Goal: Navigation & Orientation: Find specific page/section

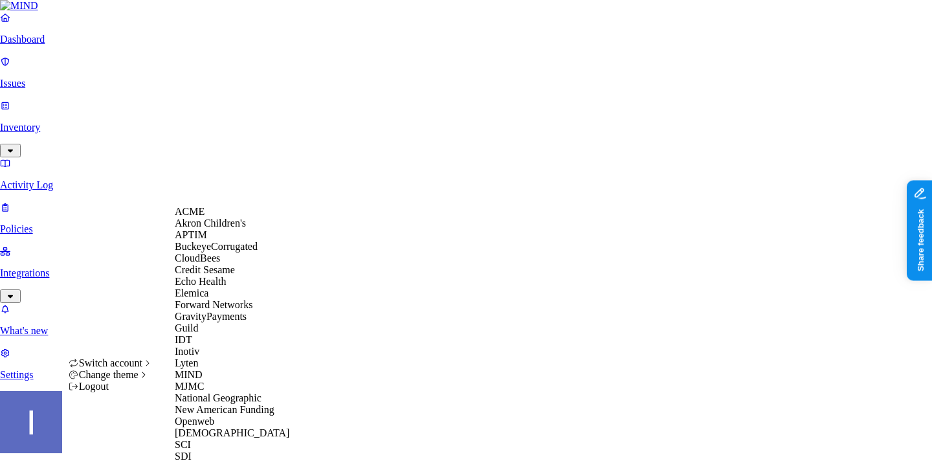
scroll to position [370, 0]
click at [219, 427] on div "Samsara" at bounding box center [238, 433] width 126 height 12
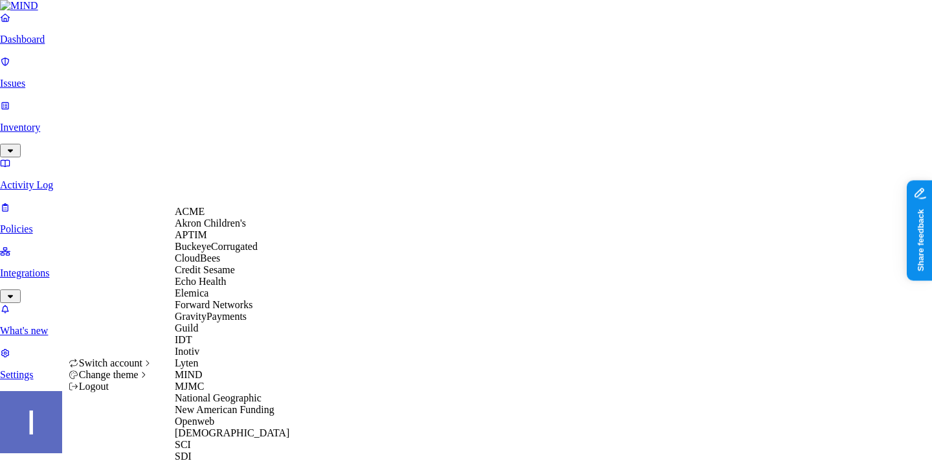
scroll to position [433, 0]
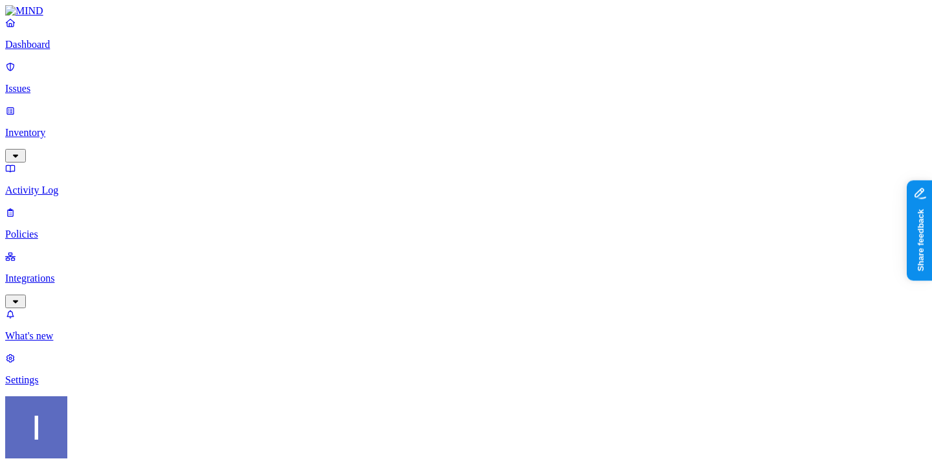
click at [60, 163] on div "Dashboard Issues Inventory Activity Log Policies Integrations" at bounding box center [466, 162] width 922 height 291
click at [61, 273] on p "Integrations" at bounding box center [466, 279] width 922 height 12
click at [80, 260] on nav "Dashboard Issues Inventory Activity Log Policies Integrations Cloud On-premise …" at bounding box center [466, 267] width 922 height 501
click at [80, 418] on p "Endpoints" at bounding box center [466, 424] width 922 height 12
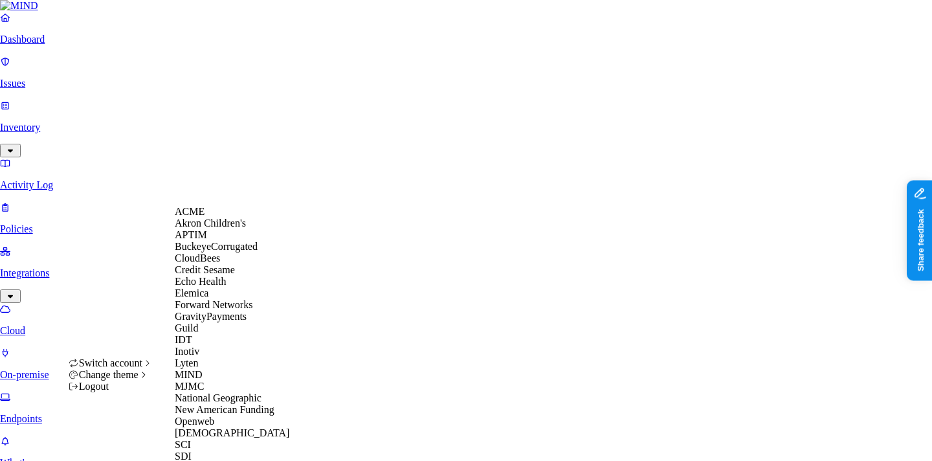
scroll to position [333, 0]
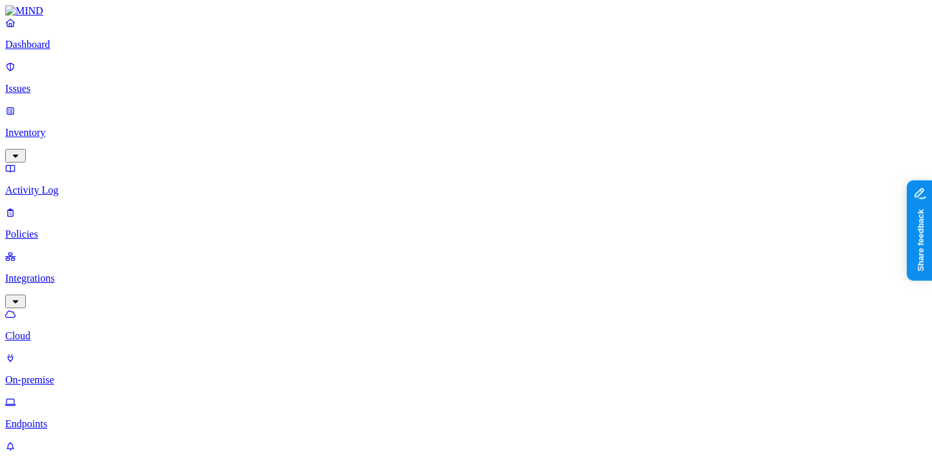
click at [109, 374] on p "On-premise" at bounding box center [466, 380] width 922 height 12
click at [64, 51] on p "Dashboard" at bounding box center [466, 45] width 922 height 12
click at [111, 127] on p "Inventory" at bounding box center [466, 133] width 922 height 12
click at [96, 317] on p "Policies" at bounding box center [466, 323] width 922 height 12
click at [95, 251] on link "Integrations" at bounding box center [466, 279] width 922 height 56
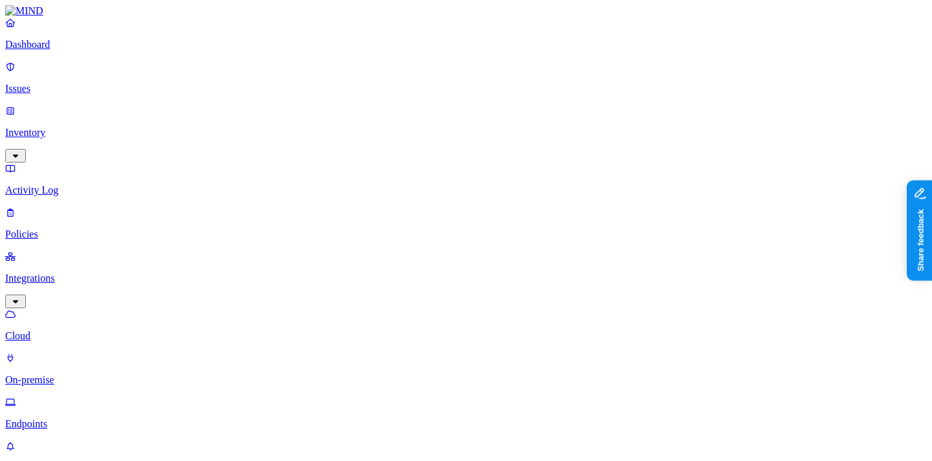
click at [60, 374] on p "On-premise" at bounding box center [466, 380] width 922 height 12
click at [63, 418] on p "Endpoints" at bounding box center [466, 424] width 922 height 12
click at [69, 374] on p "On-premise" at bounding box center [466, 380] width 922 height 12
click at [71, 418] on p "Endpoints" at bounding box center [466, 424] width 922 height 12
click at [93, 330] on p "Cloud" at bounding box center [466, 336] width 922 height 12
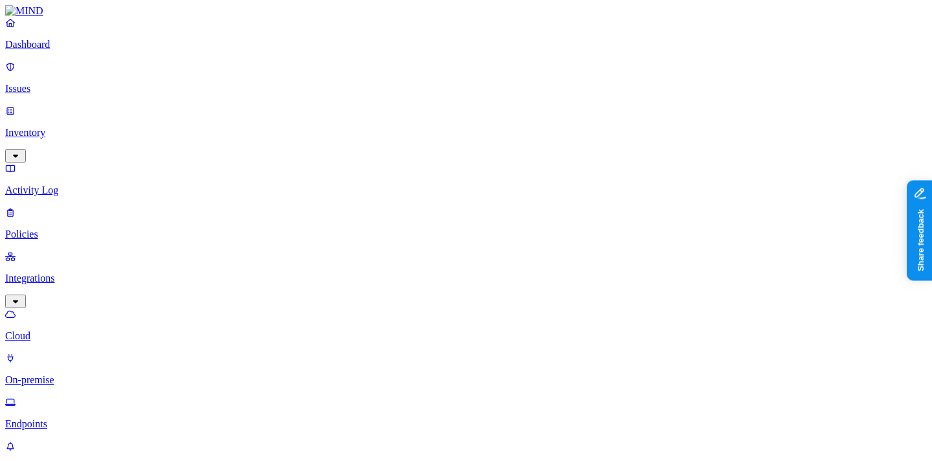
click at [78, 374] on p "On-premise" at bounding box center [466, 380] width 922 height 12
click at [87, 51] on link "Dashboard" at bounding box center [466, 34] width 922 height 34
click at [63, 105] on link "Inventory" at bounding box center [466, 133] width 922 height 56
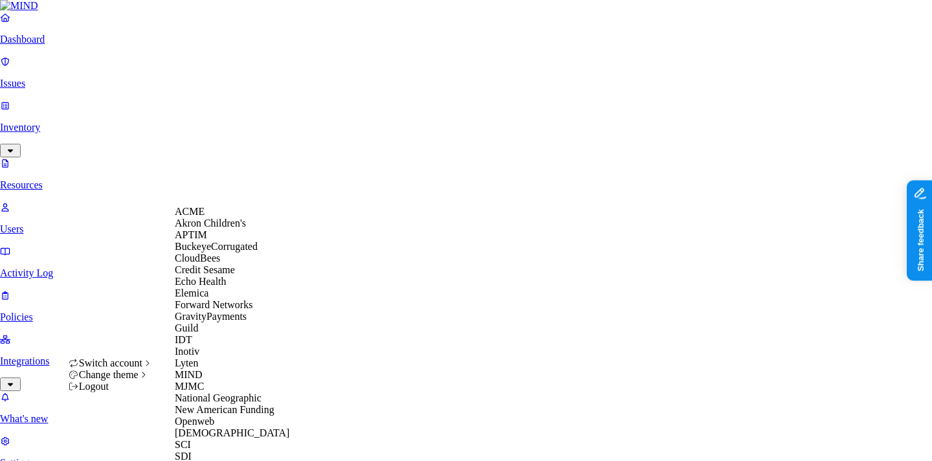
scroll to position [433, 0]
click at [230, 427] on div "Samsara" at bounding box center [238, 433] width 126 height 12
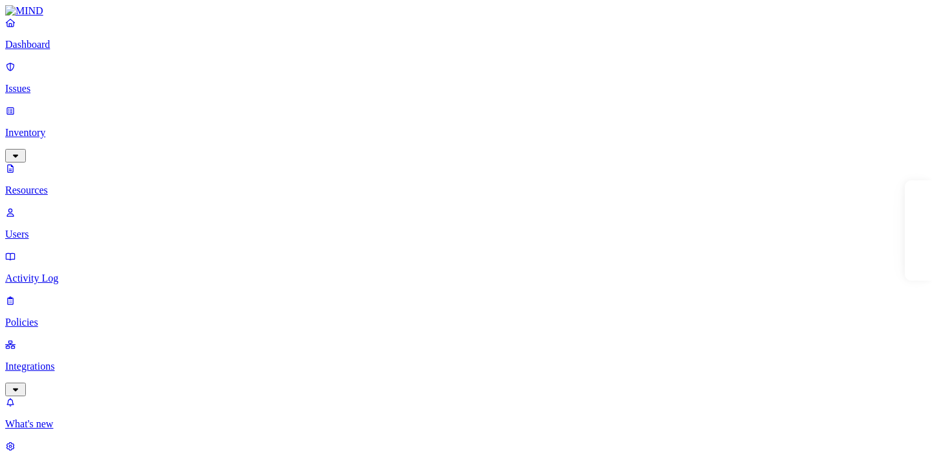
click at [67, 317] on p "Policies" at bounding box center [466, 323] width 922 height 12
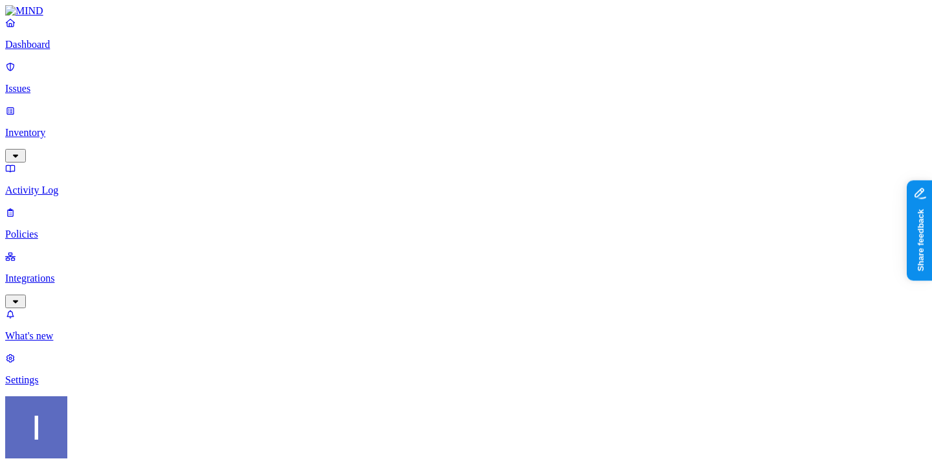
click at [94, 90] on link "Issues" at bounding box center [466, 78] width 922 height 34
click at [95, 105] on link "Inventory" at bounding box center [466, 133] width 922 height 56
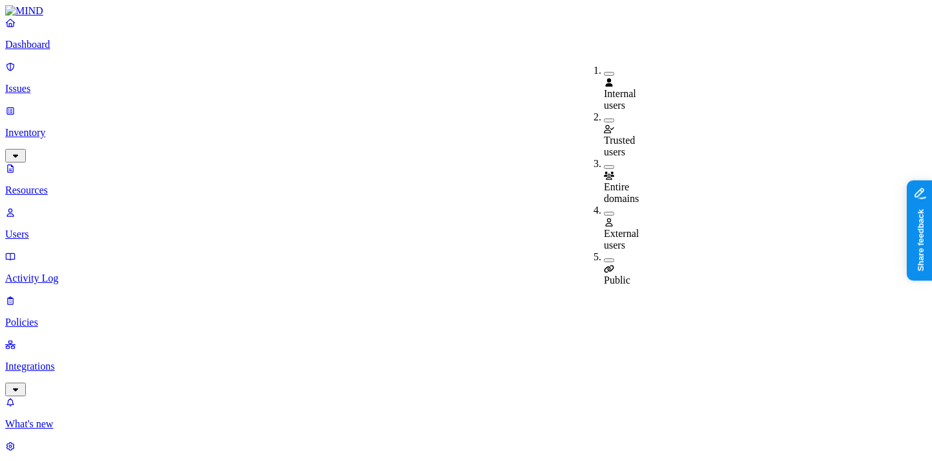
click at [612, 265] on icon at bounding box center [609, 269] width 10 height 8
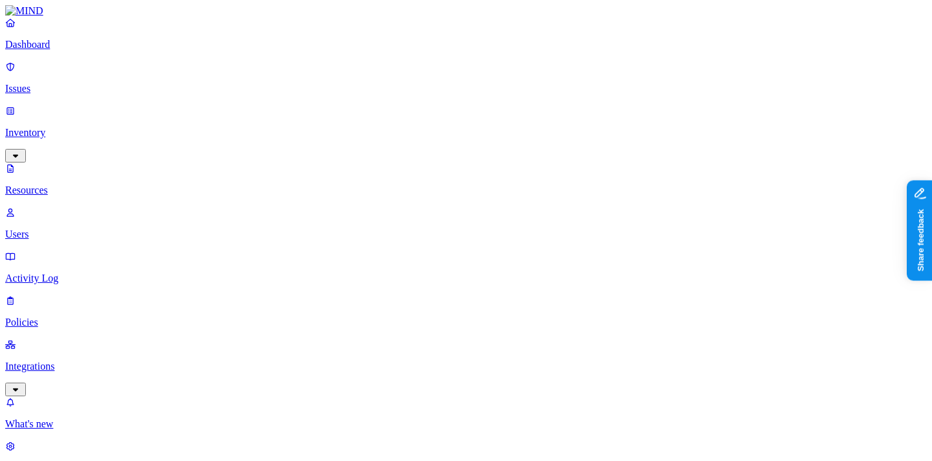
click at [62, 317] on p "Policies" at bounding box center [466, 323] width 922 height 12
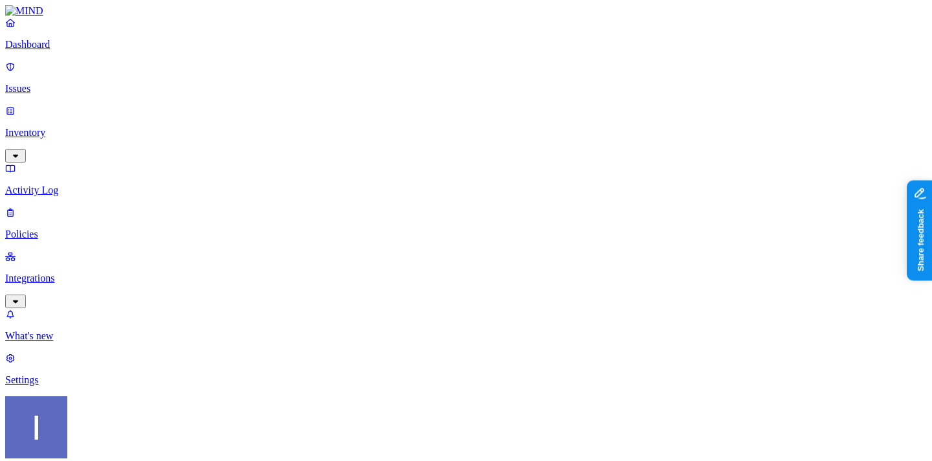
scroll to position [174, 0]
click at [47, 127] on p "Inventory" at bounding box center [466, 133] width 922 height 12
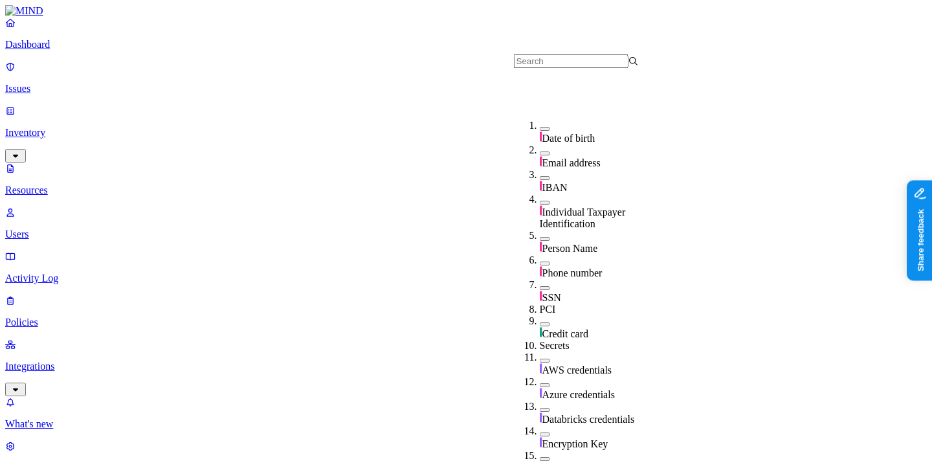
scroll to position [153, 0]
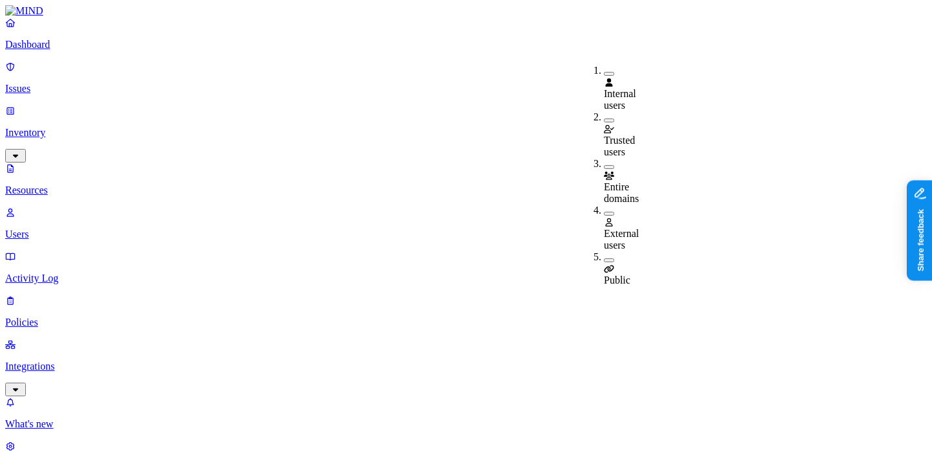
scroll to position [1, 0]
click at [604, 251] on div "Public" at bounding box center [604, 268] width 0 height 35
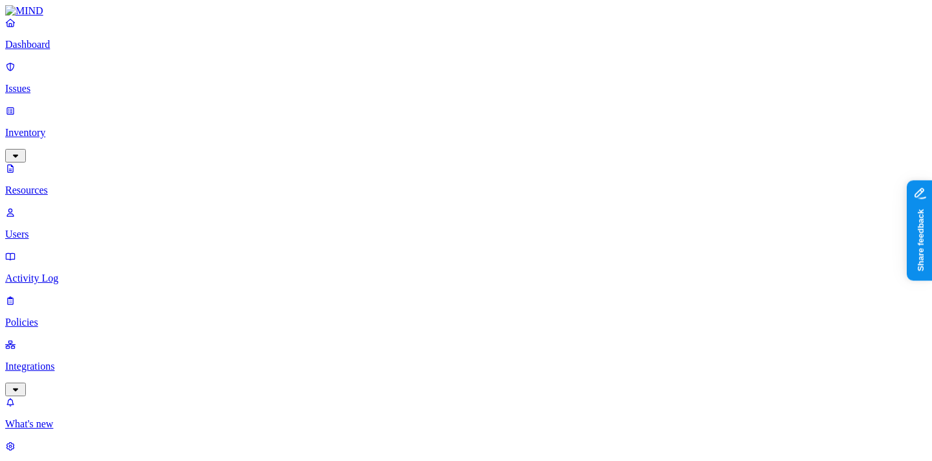
click at [50, 317] on p "Policies" at bounding box center [466, 323] width 922 height 12
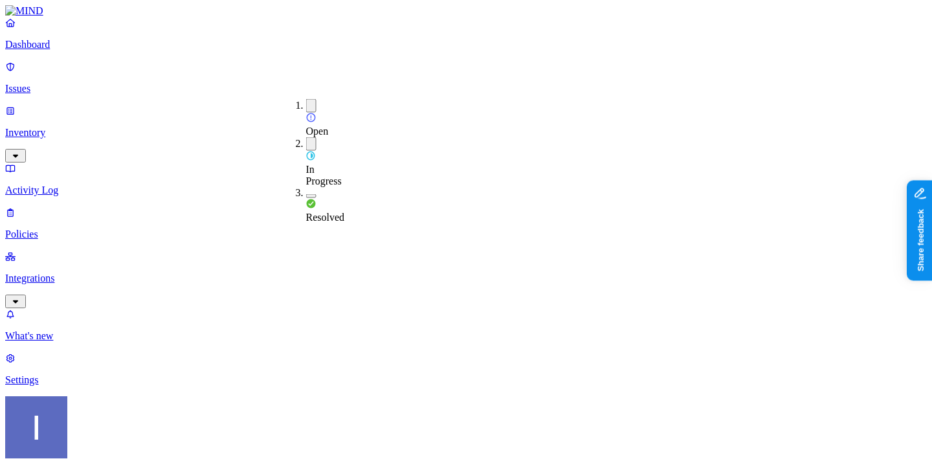
click at [306, 187] on div "Resolved" at bounding box center [306, 205] width 0 height 36
click at [89, 83] on p "Issues" at bounding box center [466, 89] width 922 height 12
click at [69, 111] on link "Inventory" at bounding box center [466, 133] width 922 height 56
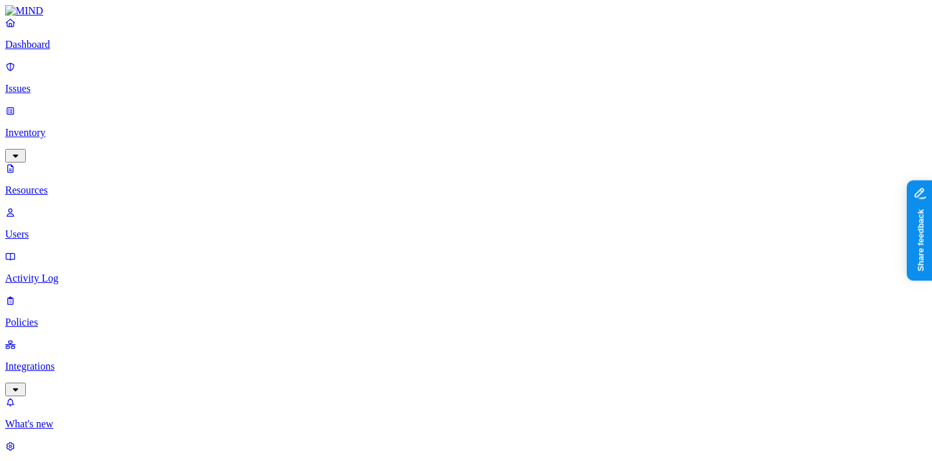
click at [84, 317] on p "Policies" at bounding box center [466, 323] width 922 height 12
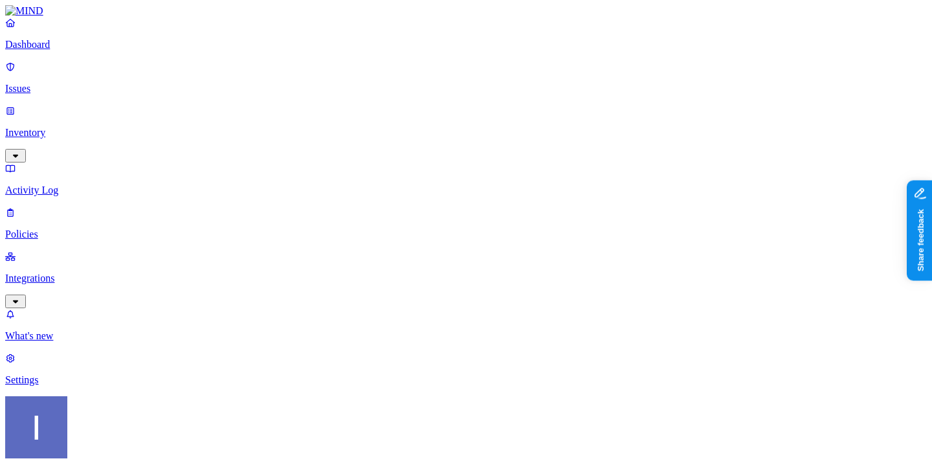
scroll to position [8, 0]
click at [107, 268] on nav "Dashboard Issues Inventory Activity Log Policies Integrations What's new 1 Sett…" at bounding box center [466, 201] width 922 height 369
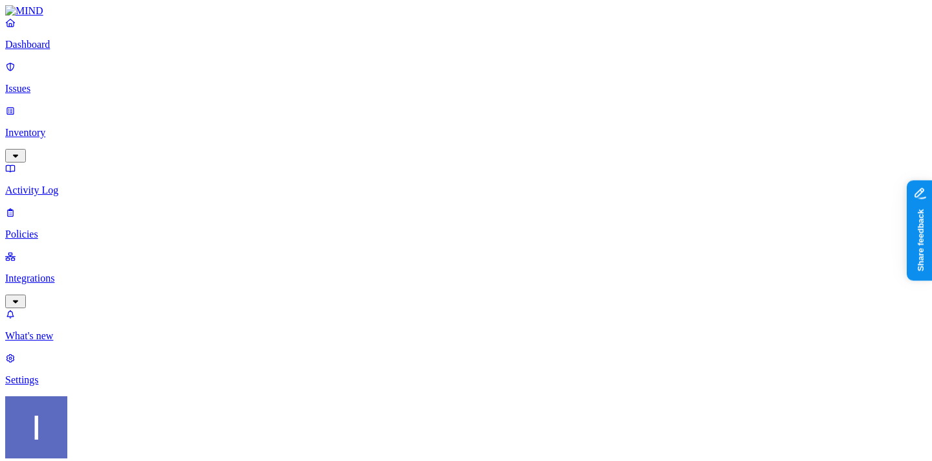
scroll to position [174, 0]
click at [58, 83] on p "Issues" at bounding box center [466, 89] width 922 height 12
click at [88, 229] on p "Policies" at bounding box center [466, 235] width 922 height 12
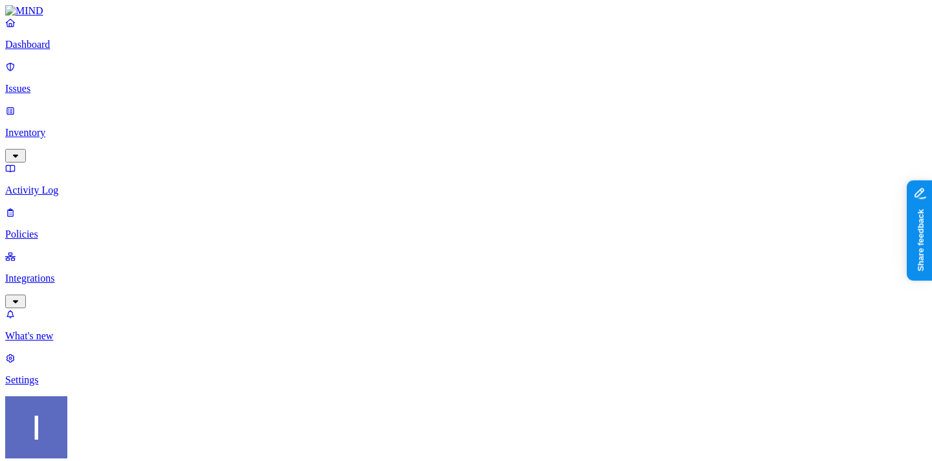
click at [60, 112] on link "Inventory" at bounding box center [466, 133] width 922 height 56
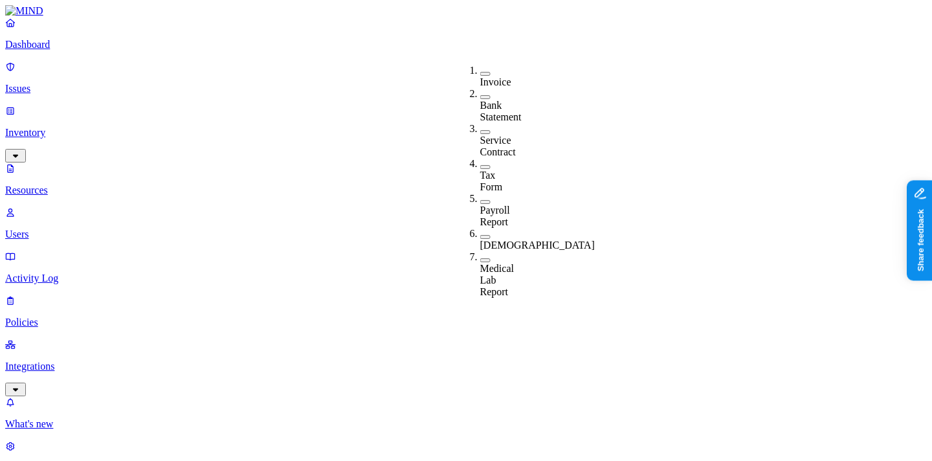
scroll to position [22, 0]
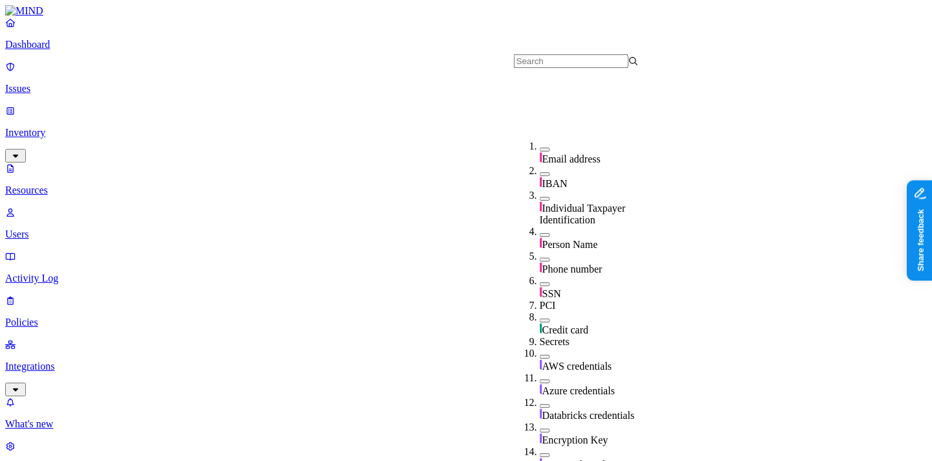
scroll to position [0, 0]
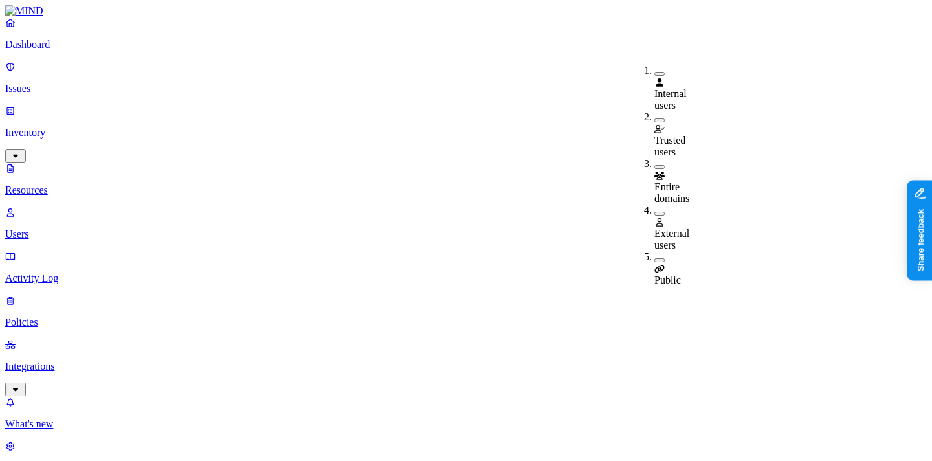
click at [670, 275] on span "Public" at bounding box center [668, 280] width 27 height 11
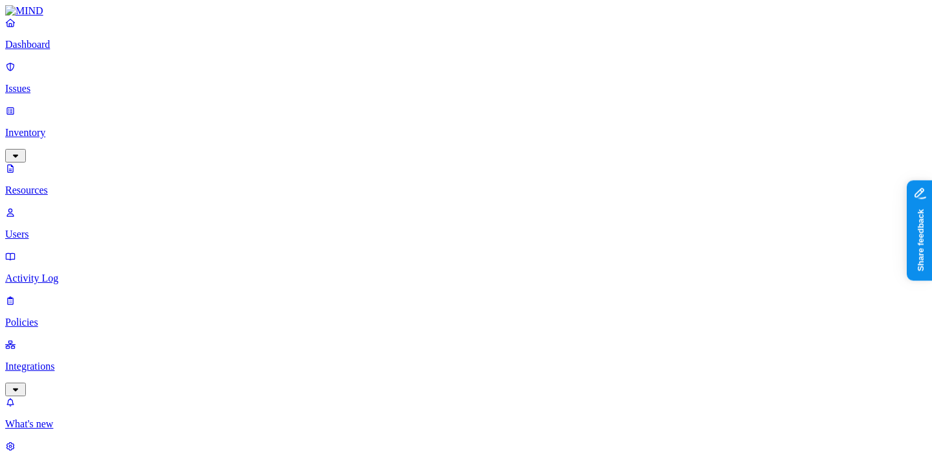
scroll to position [460, 0]
click at [57, 317] on p "Policies" at bounding box center [466, 323] width 922 height 12
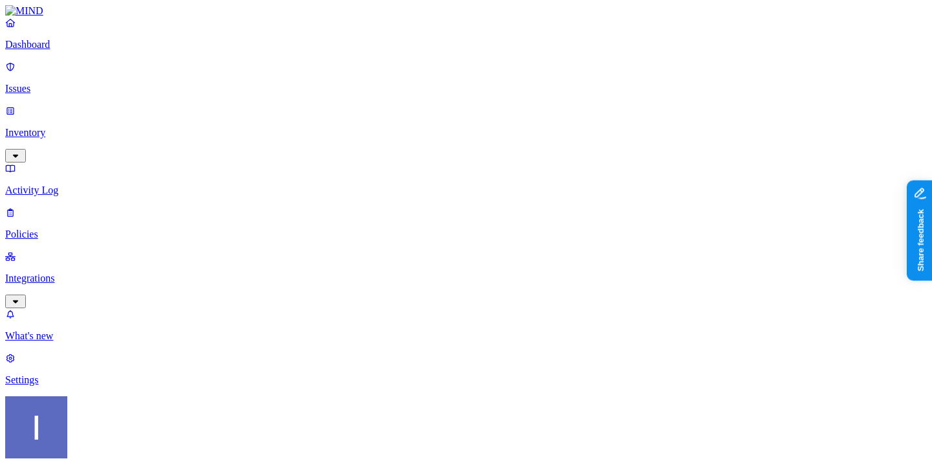
click at [90, 127] on p "Inventory" at bounding box center [466, 133] width 922 height 12
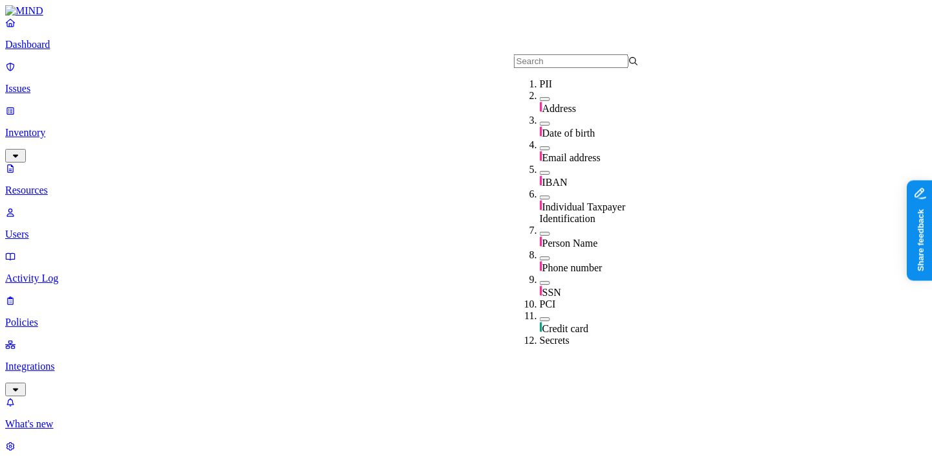
click at [600, 60] on input "text" at bounding box center [571, 61] width 115 height 14
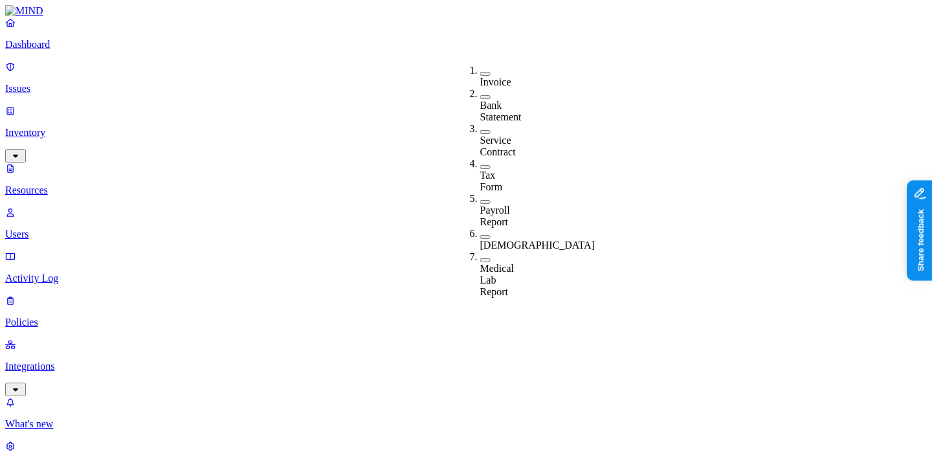
scroll to position [22, 0]
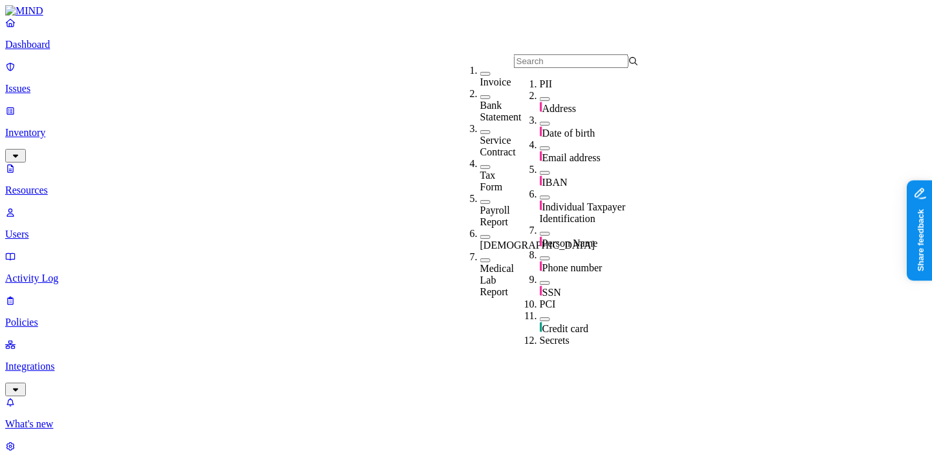
scroll to position [0, 0]
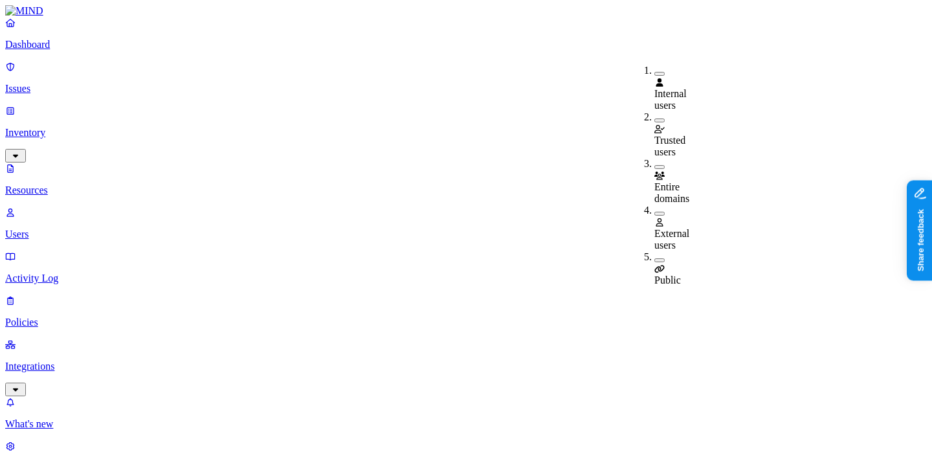
click at [661, 265] on icon at bounding box center [660, 269] width 10 height 8
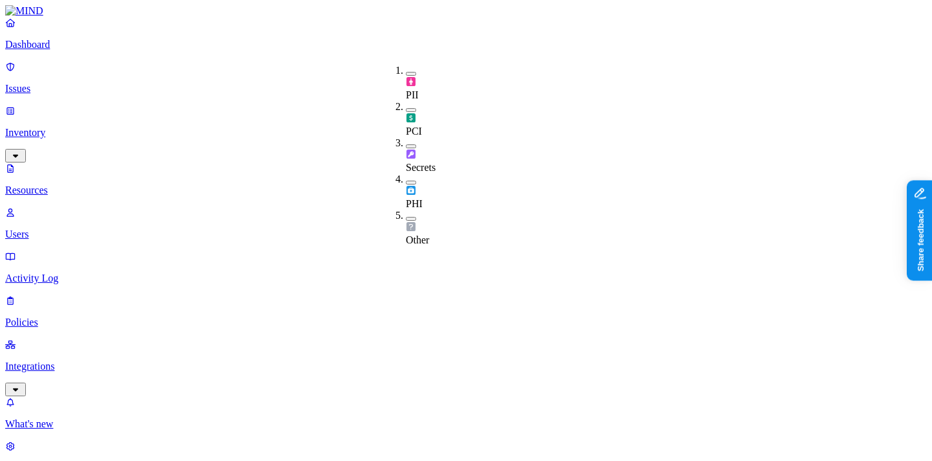
click at [406, 174] on div "PHI" at bounding box center [406, 192] width 0 height 36
click at [406, 174] on div "PHI" at bounding box center [406, 193] width 0 height 38
click at [406, 149] on div "Secrets" at bounding box center [406, 161] width 0 height 25
click at [406, 101] on div "PCI" at bounding box center [406, 119] width 0 height 36
drag, startPoint x: 439, startPoint y: 69, endPoint x: 439, endPoint y: 107, distance: 38.2
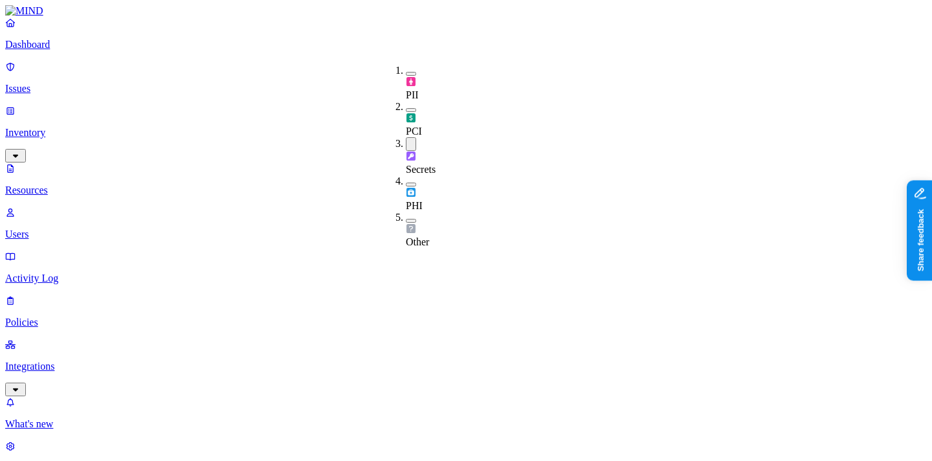
click at [406, 69] on div "PII" at bounding box center [406, 83] width 0 height 36
click at [406, 175] on div "PHI" at bounding box center [406, 193] width 0 height 36
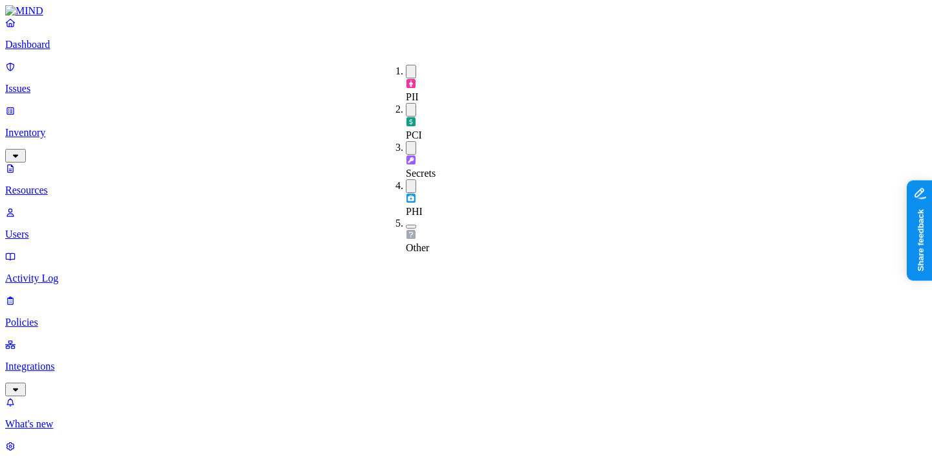
click at [409, 78] on img at bounding box center [411, 83] width 10 height 10
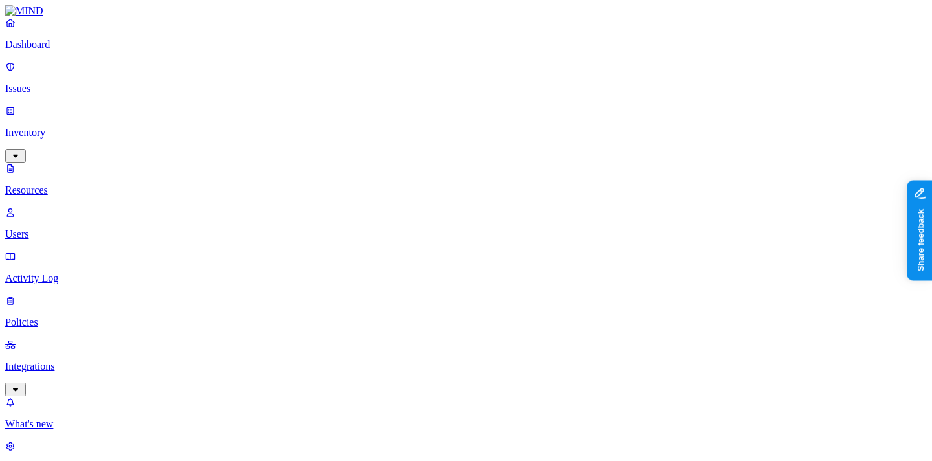
scroll to position [76, 0]
drag, startPoint x: 313, startPoint y: 107, endPoint x: 580, endPoint y: 49, distance: 273.2
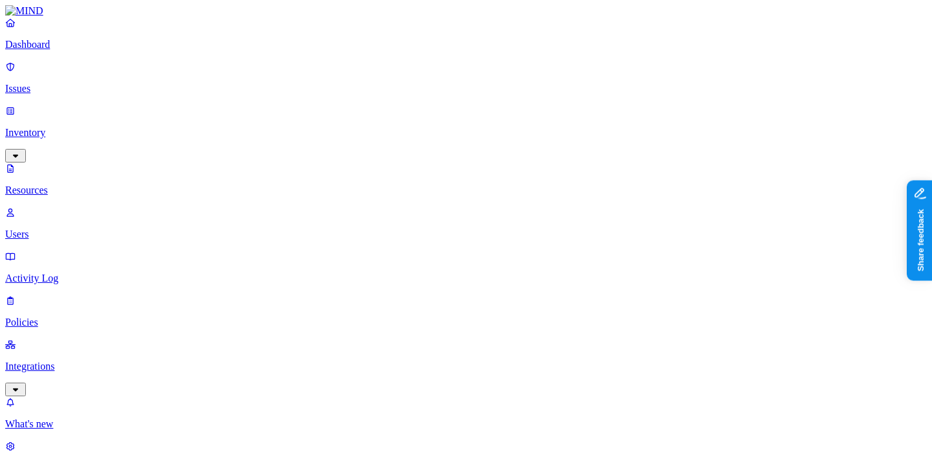
scroll to position [0, 0]
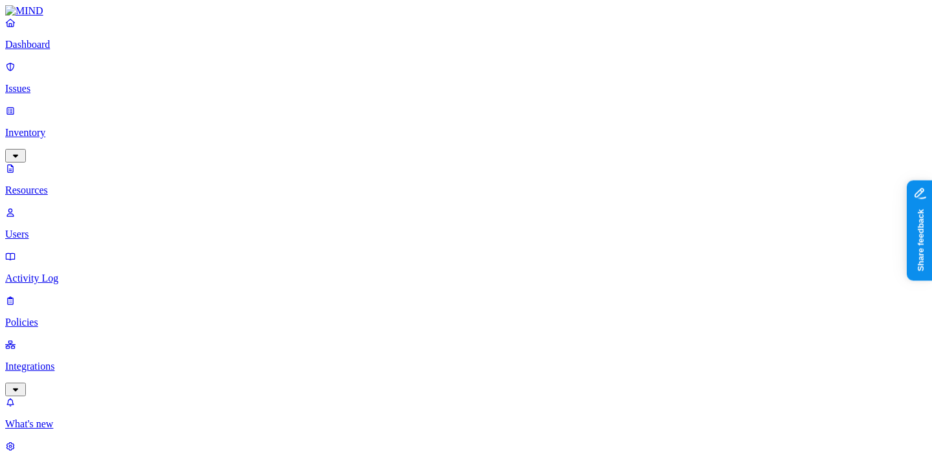
click at [27, 295] on link "Policies" at bounding box center [466, 312] width 922 height 34
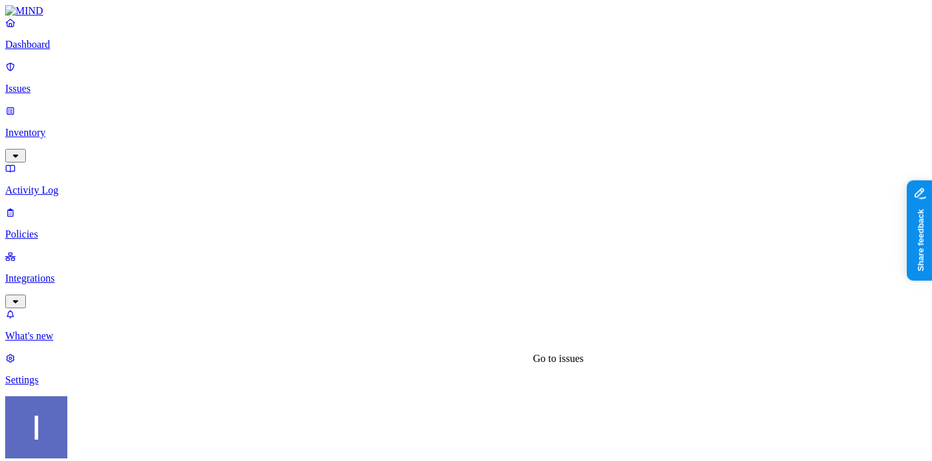
click at [80, 83] on p "Issues" at bounding box center [466, 89] width 922 height 12
drag, startPoint x: 585, startPoint y: 110, endPoint x: 785, endPoint y: 134, distance: 200.9
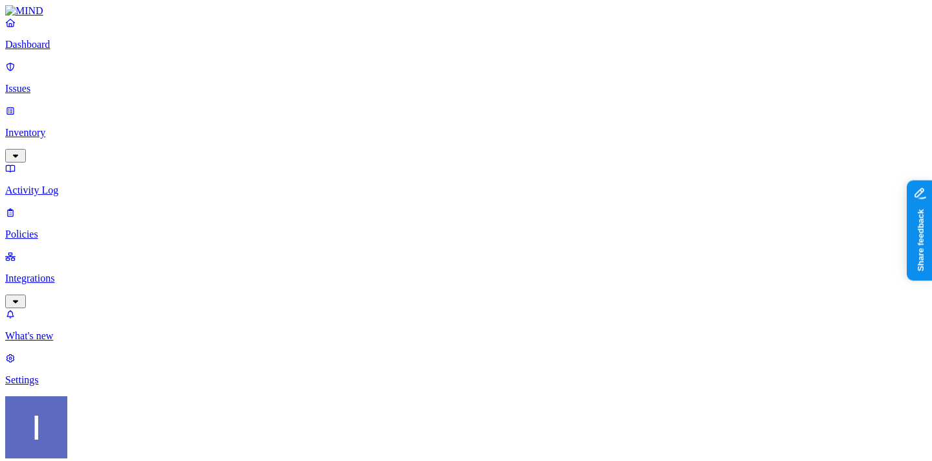
scroll to position [0, 0]
click at [63, 51] on p "Dashboard" at bounding box center [466, 45] width 922 height 12
click at [87, 273] on p "Integrations" at bounding box center [466, 279] width 922 height 12
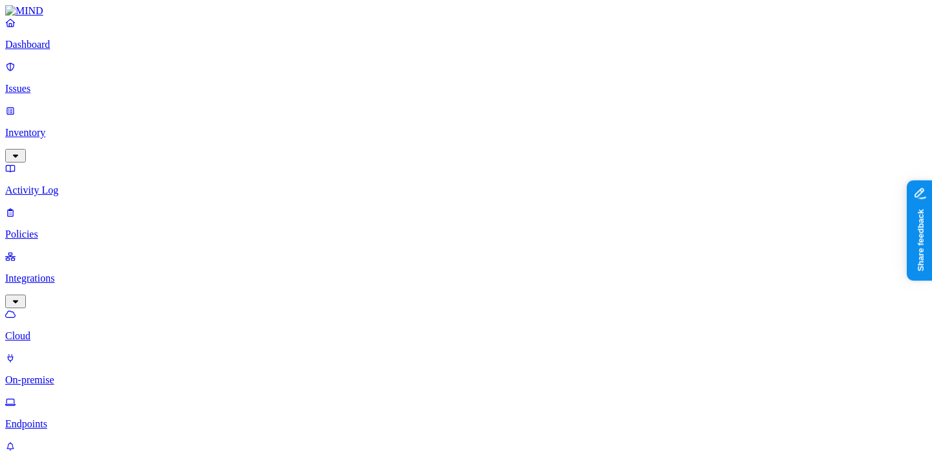
click at [69, 460] on p "What's new" at bounding box center [466, 468] width 922 height 12
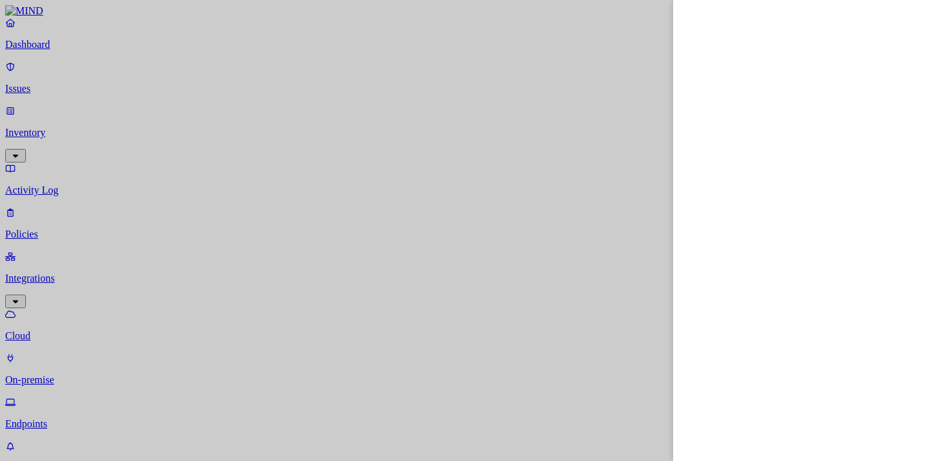
click at [571, 343] on div at bounding box center [466, 230] width 932 height 461
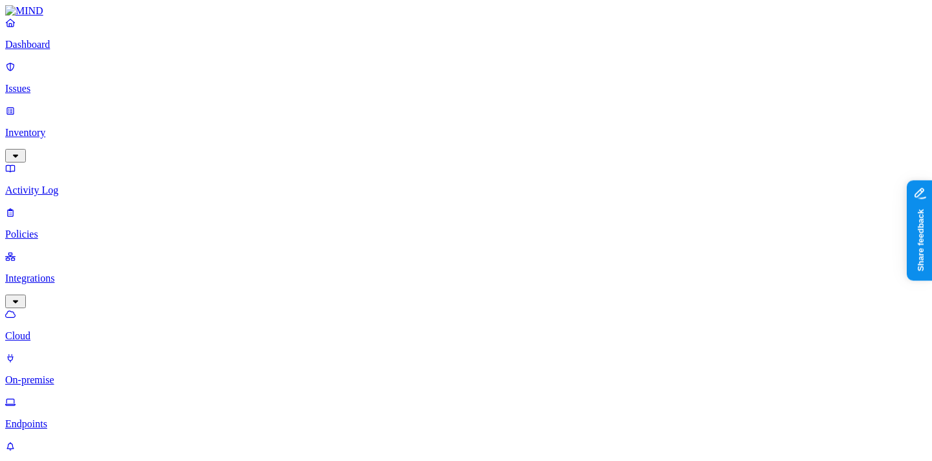
click at [91, 418] on p "Endpoints" at bounding box center [466, 424] width 922 height 12
click at [91, 374] on p "On-premise" at bounding box center [466, 380] width 922 height 12
click at [72, 257] on nav "Dashboard Issues Inventory Activity Log Policies Integrations Cloud On-premise …" at bounding box center [466, 267] width 922 height 501
click at [78, 273] on p "Integrations" at bounding box center [466, 279] width 922 height 12
click at [76, 330] on p "Cloud" at bounding box center [466, 336] width 922 height 12
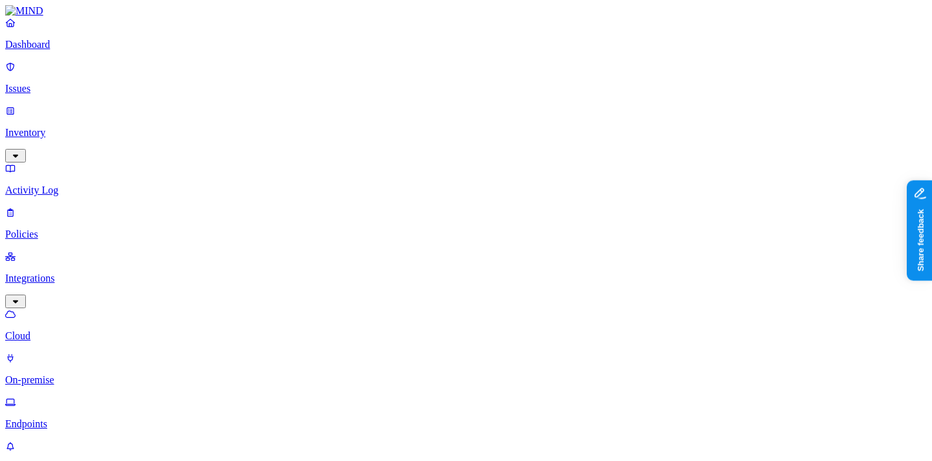
click at [56, 51] on p "Dashboard" at bounding box center [466, 45] width 922 height 12
click at [64, 51] on p "Dashboard" at bounding box center [466, 45] width 922 height 12
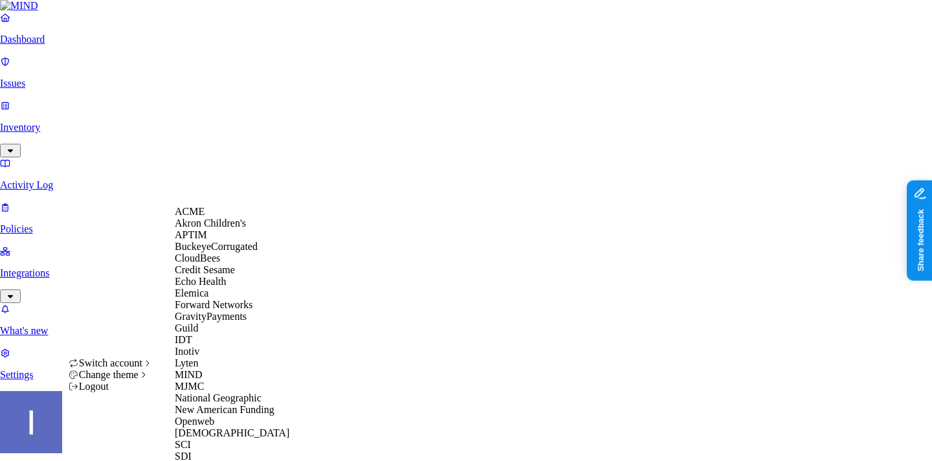
scroll to position [433, 0]
click at [214, 439] on div "SCI" at bounding box center [238, 445] width 126 height 12
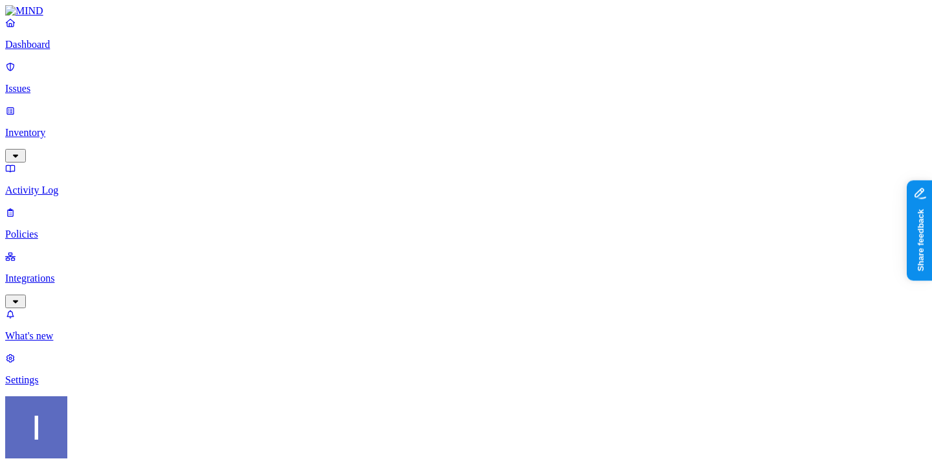
click at [76, 273] on p "Integrations" at bounding box center [466, 279] width 922 height 12
click at [46, 51] on p "Dashboard" at bounding box center [466, 45] width 922 height 12
